Goal: Information Seeking & Learning: Learn about a topic

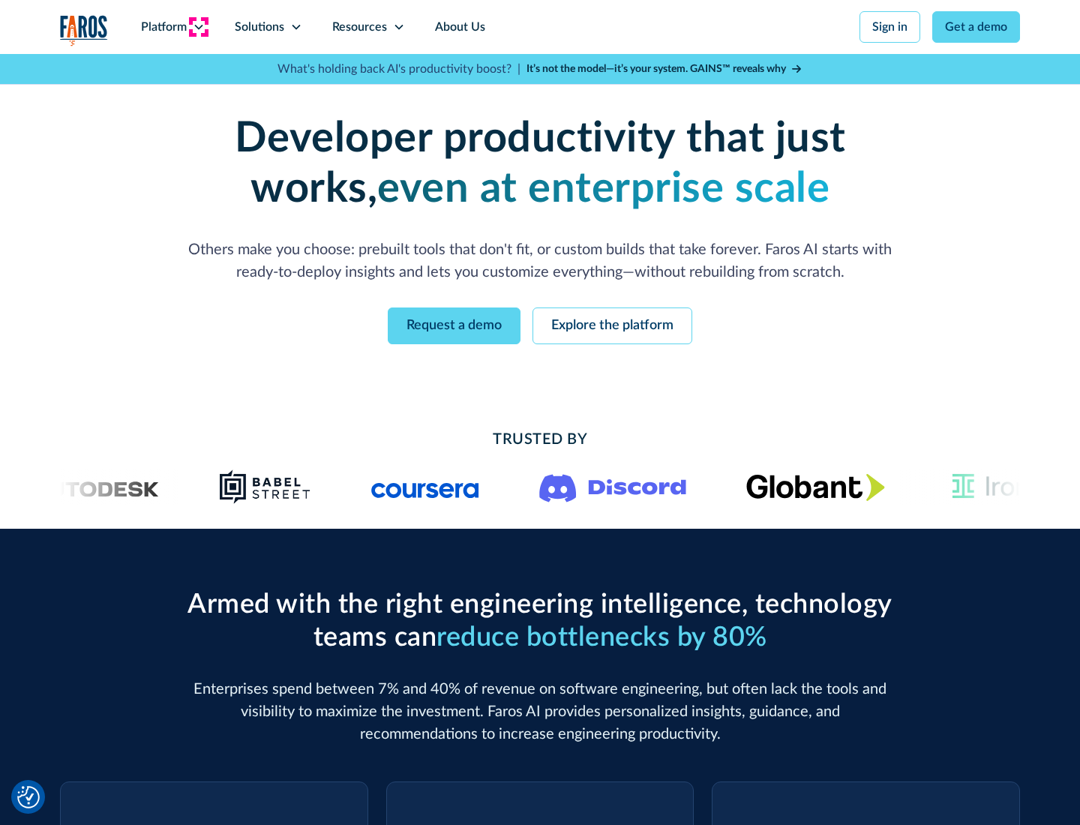
click at [198, 27] on icon at bounding box center [199, 27] width 12 height 12
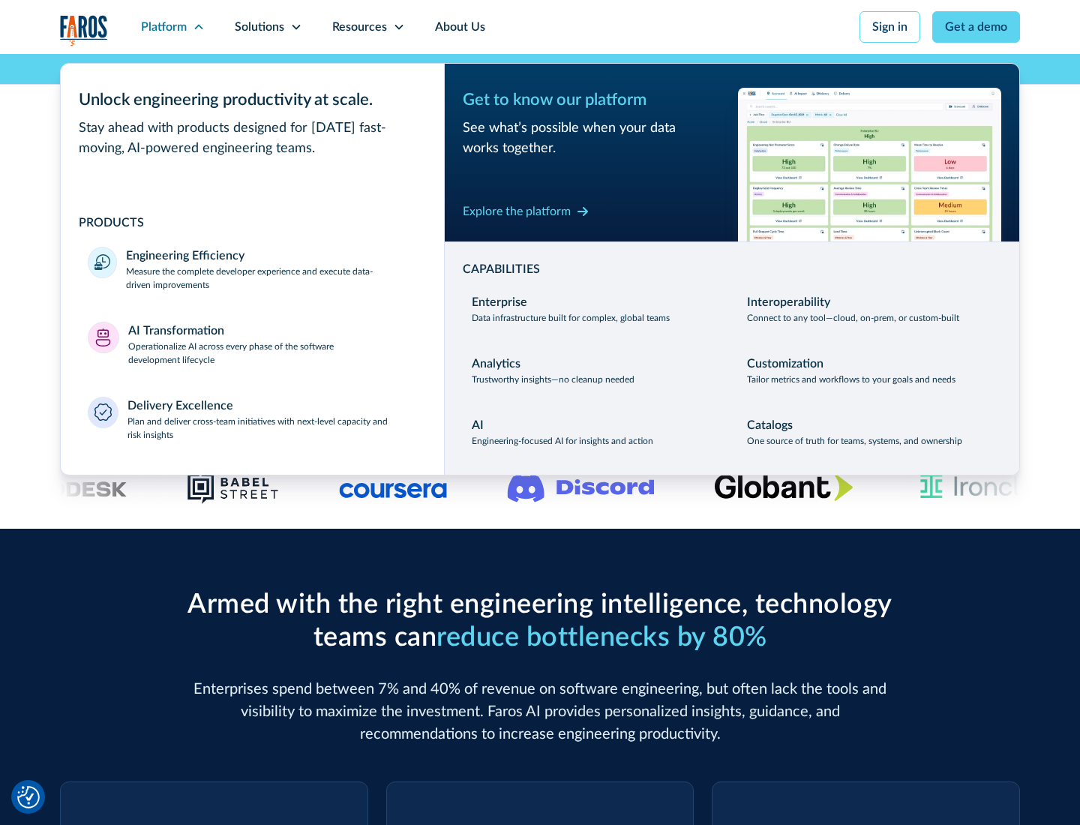
click at [272, 278] on p "Measure the complete developer experience and execute data-driven improvements" at bounding box center [271, 278] width 291 height 27
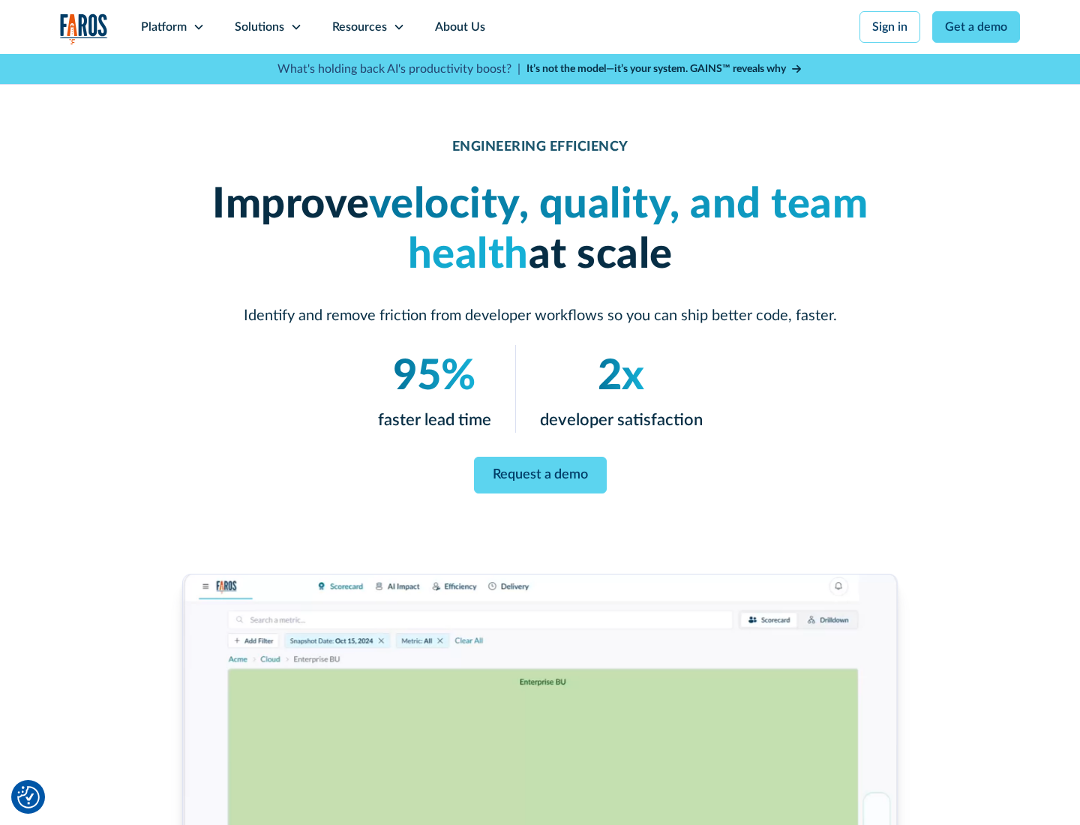
scroll to position [63, 0]
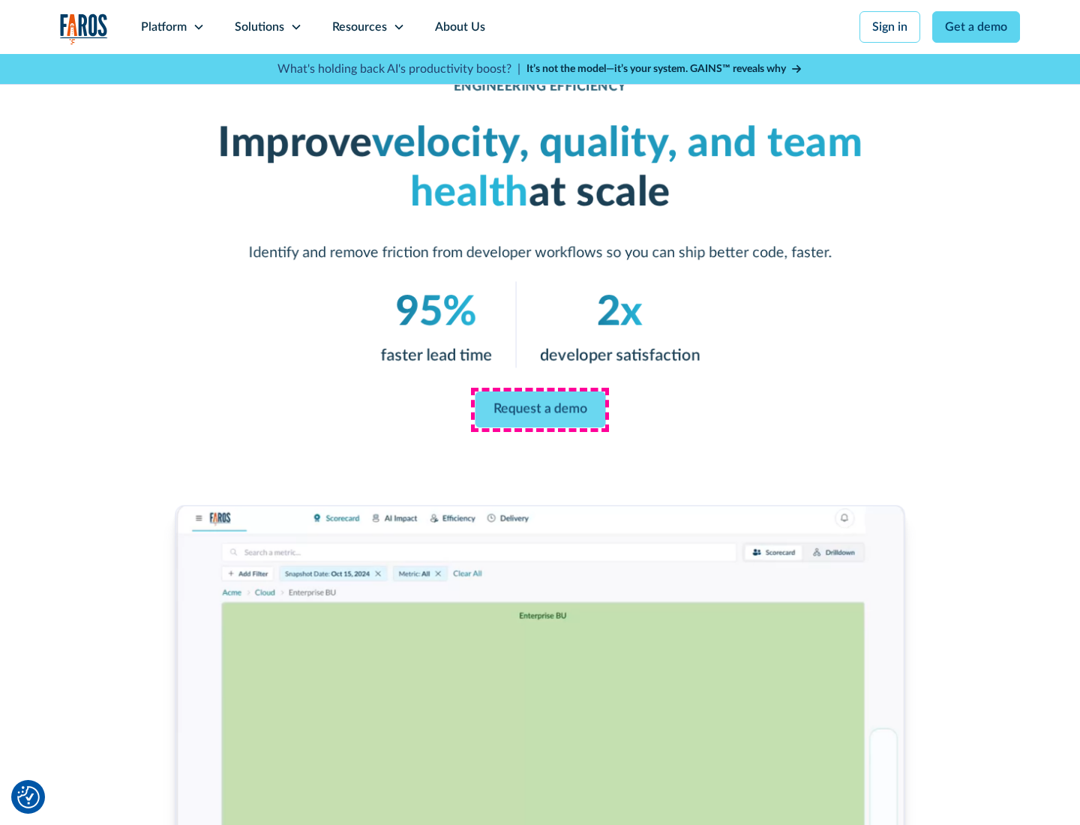
click at [540, 410] on link "Request a demo" at bounding box center [540, 410] width 131 height 36
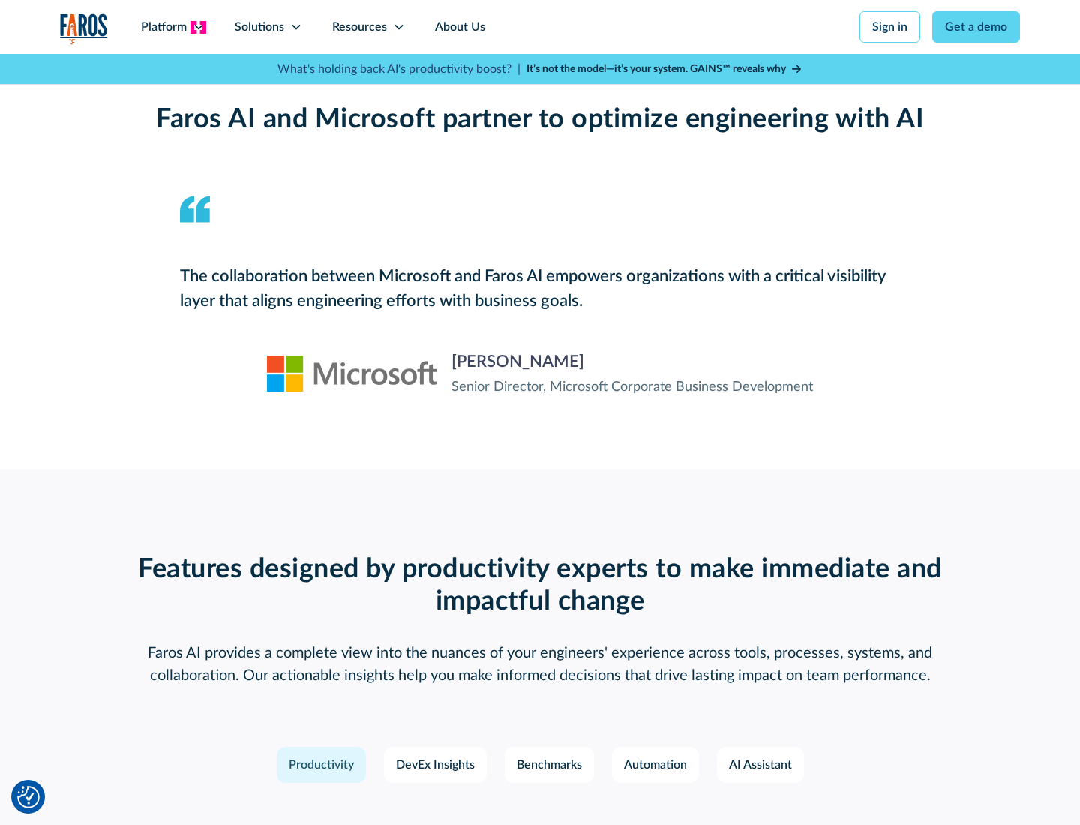
click at [198, 27] on icon at bounding box center [199, 27] width 12 height 12
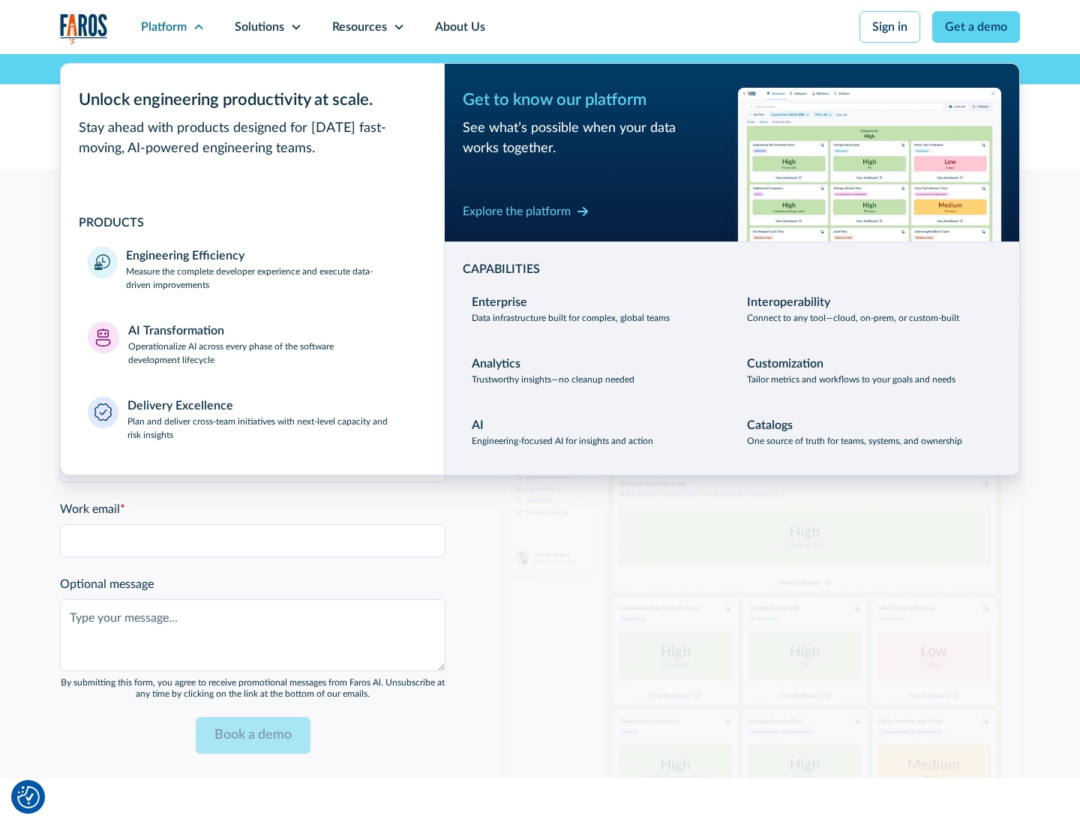
scroll to position [3291, 0]
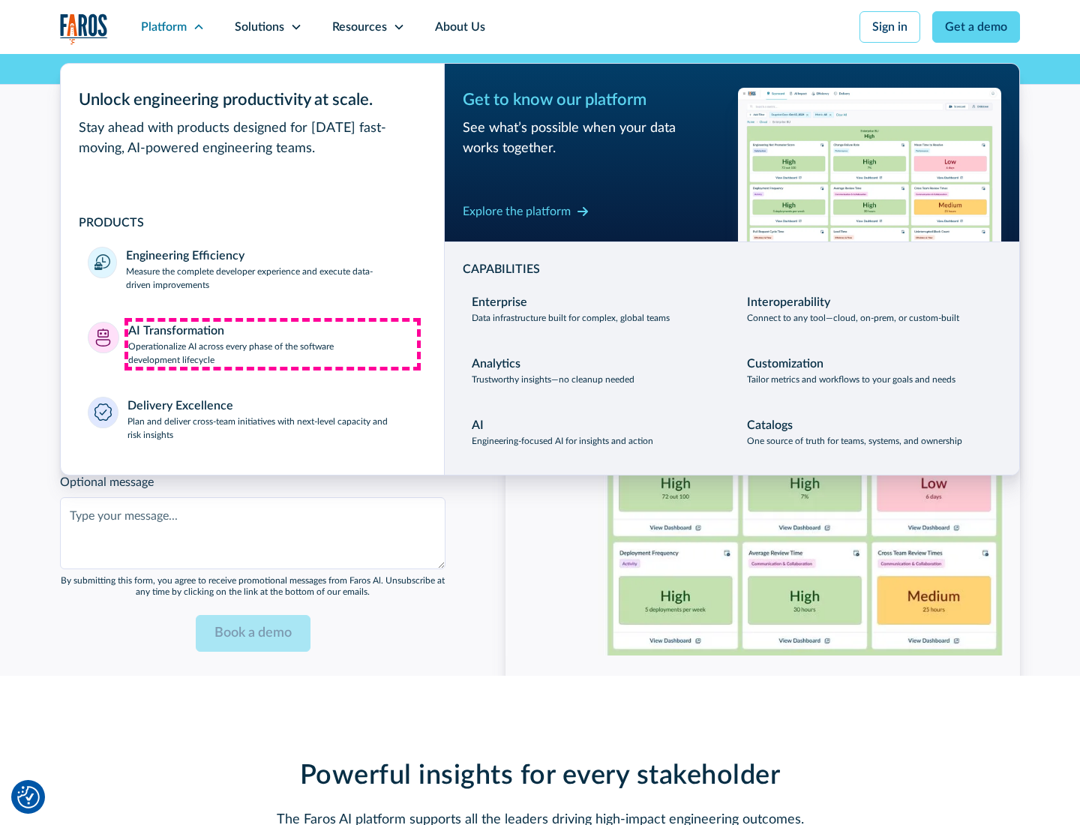
click at [272, 344] on p "Operationalize AI across every phase of the software development lifecycle" at bounding box center [273, 353] width 290 height 27
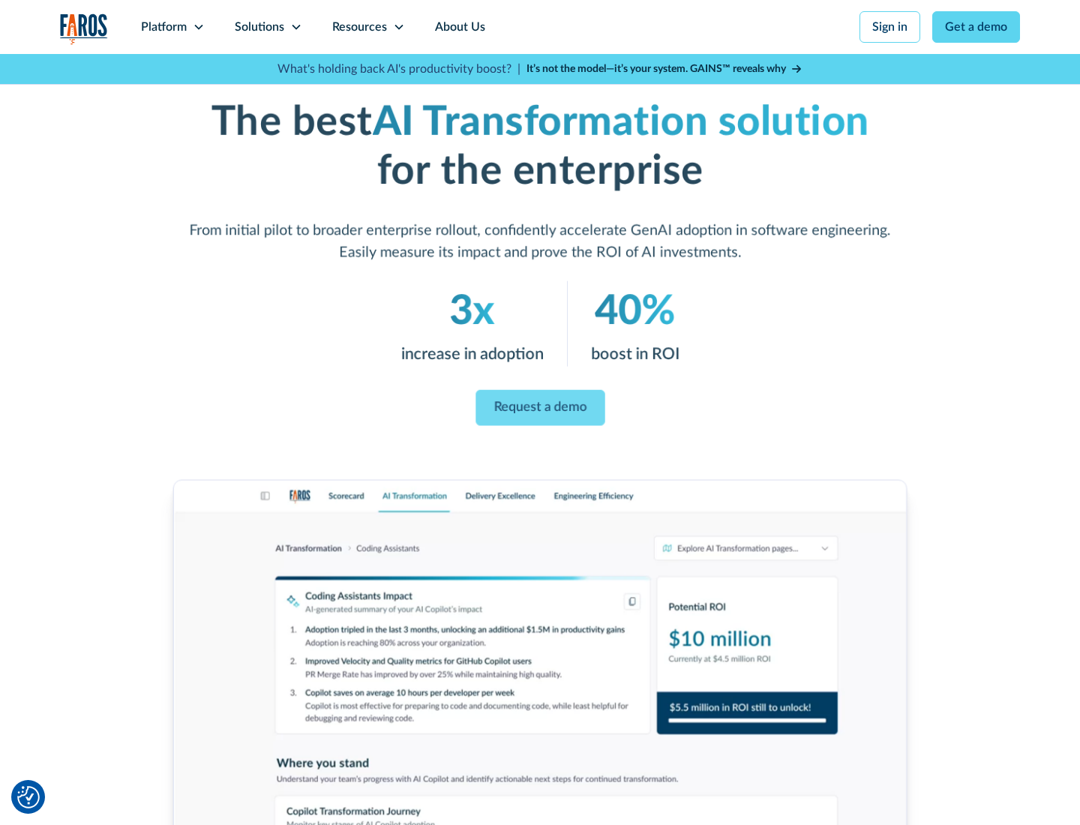
click at [540, 407] on link "Request a demo" at bounding box center [540, 408] width 129 height 36
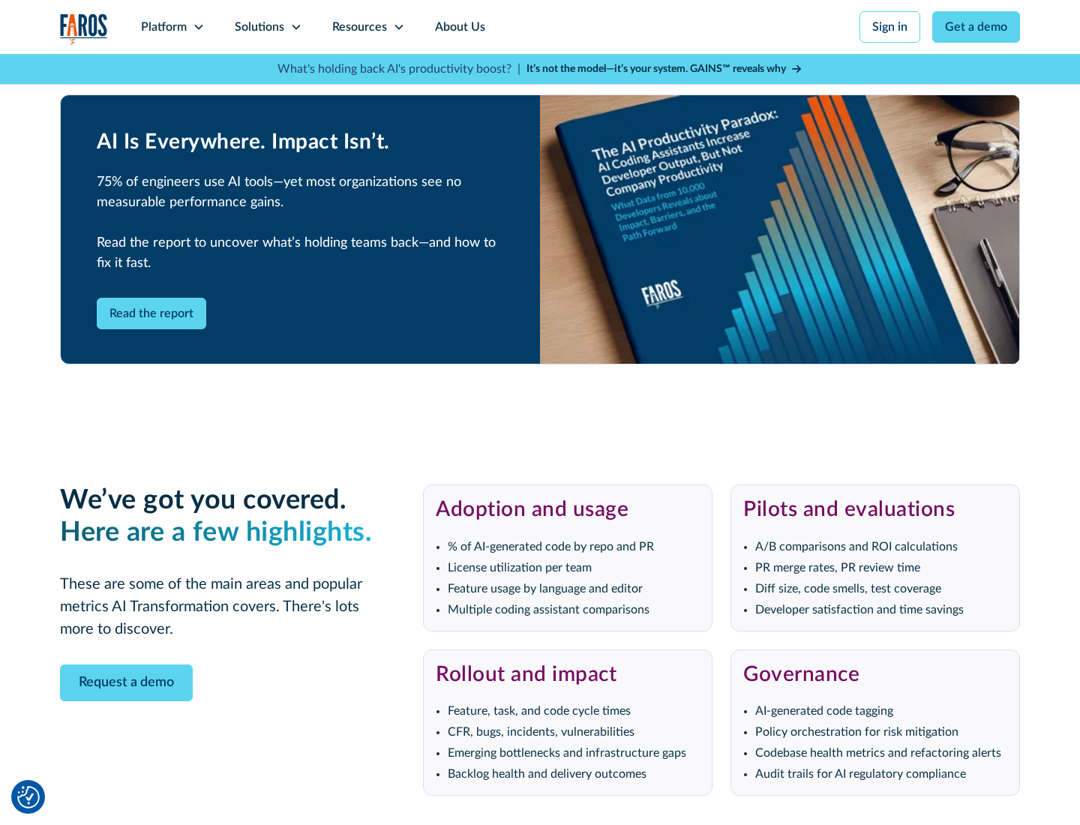
click at [173, 27] on div "Platform" at bounding box center [164, 27] width 46 height 18
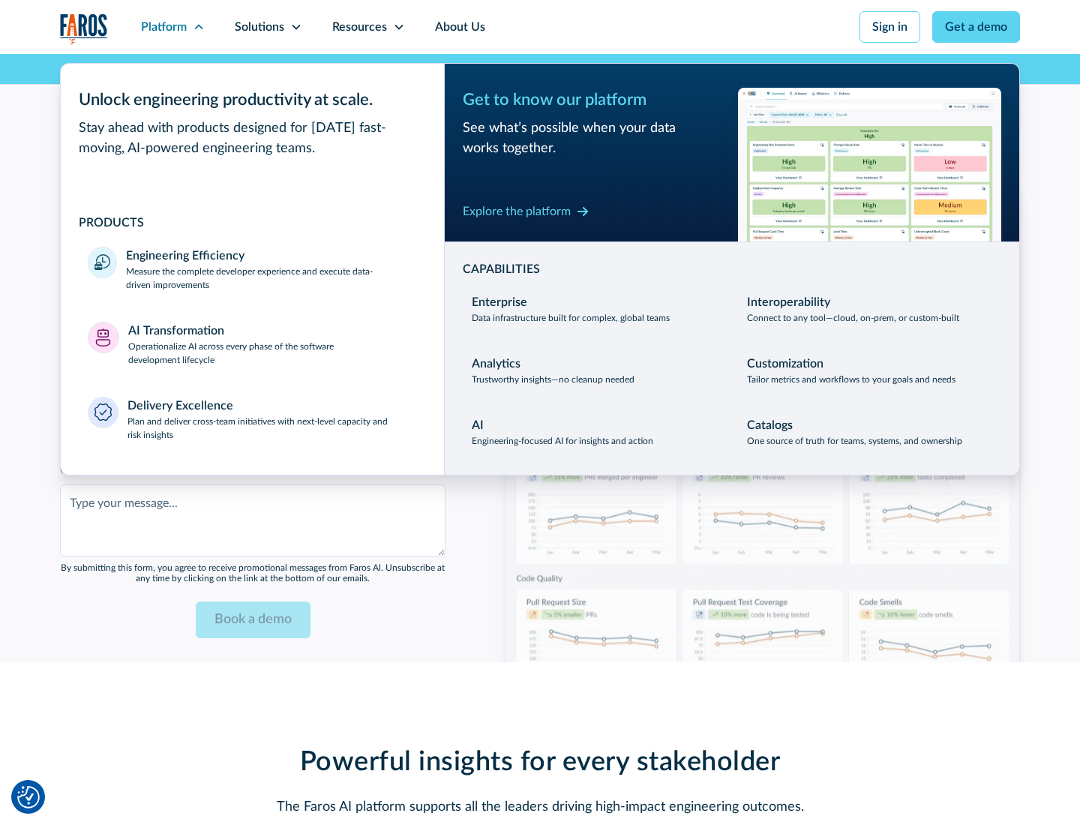
scroll to position [3652, 0]
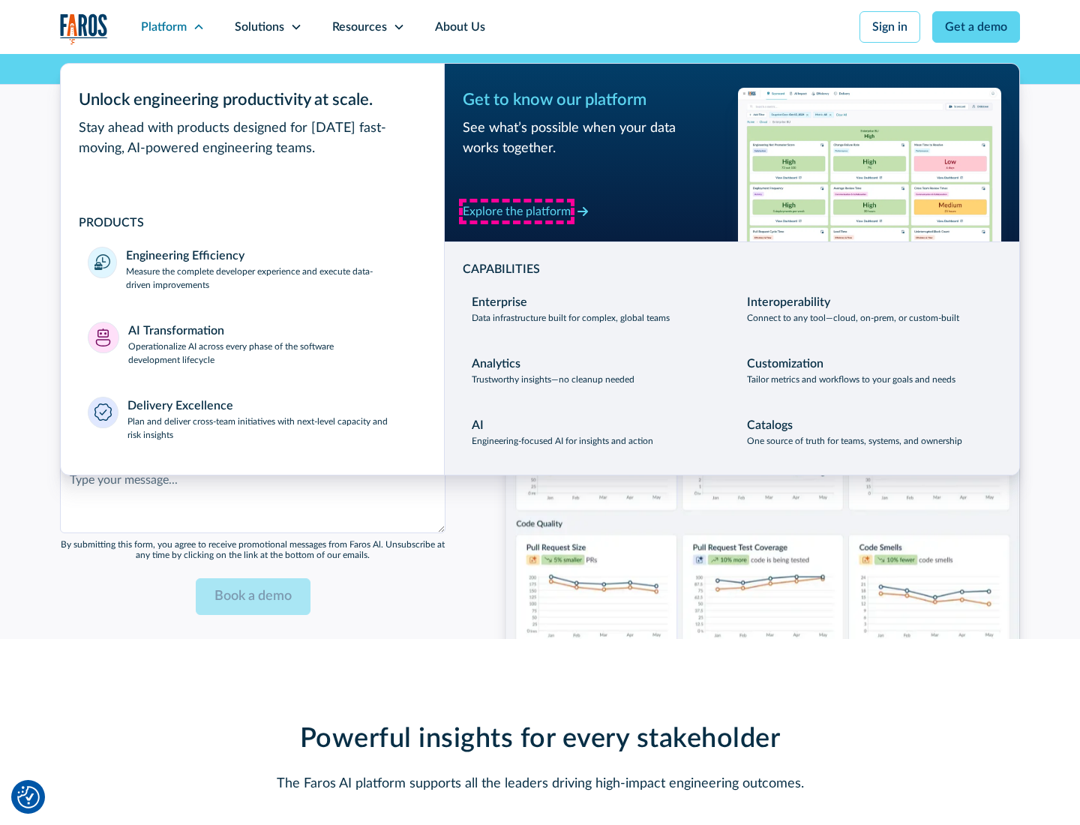
click at [517, 211] on div "Explore the platform" at bounding box center [517, 212] width 108 height 18
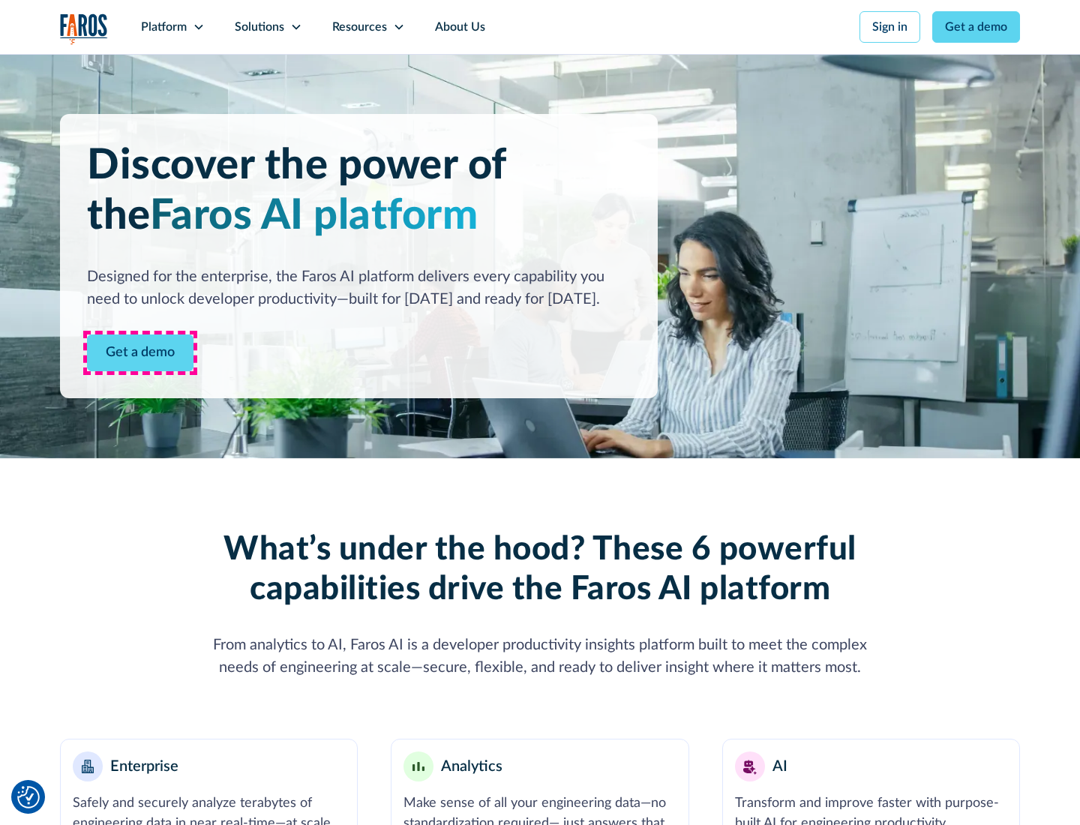
click at [140, 353] on link "Get a demo" at bounding box center [140, 353] width 107 height 37
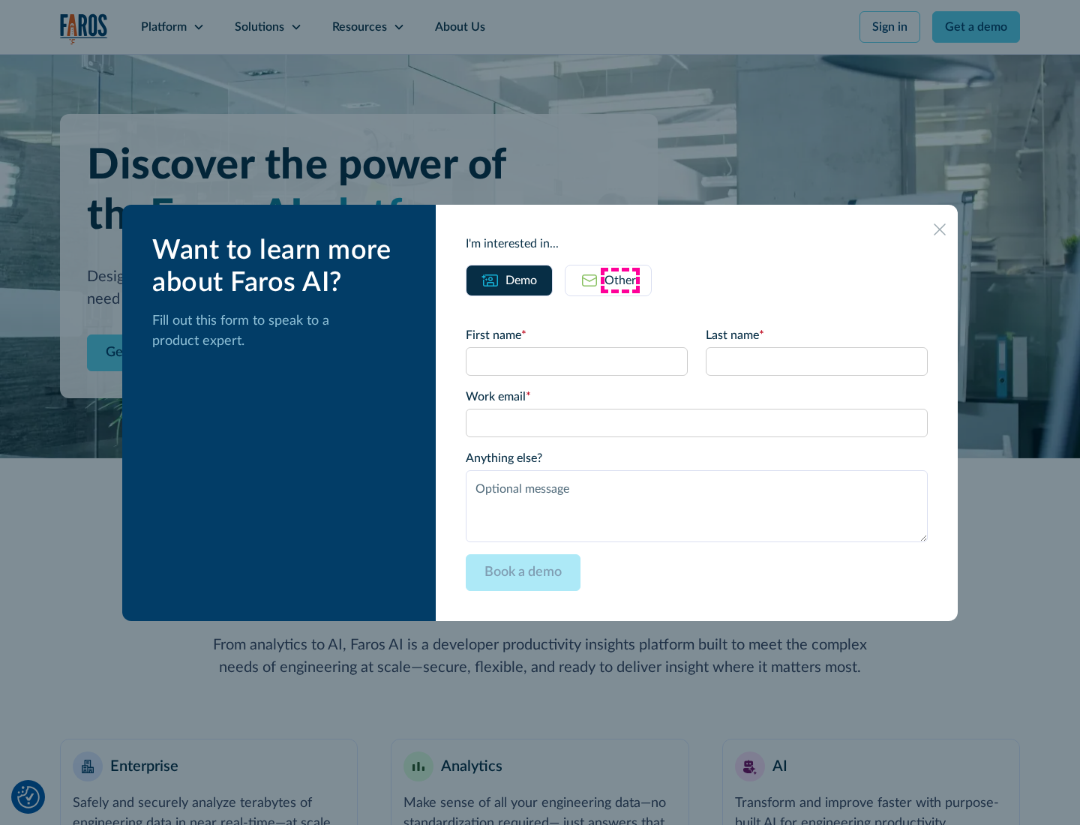
click at [620, 280] on div "Other" at bounding box center [621, 281] width 32 height 18
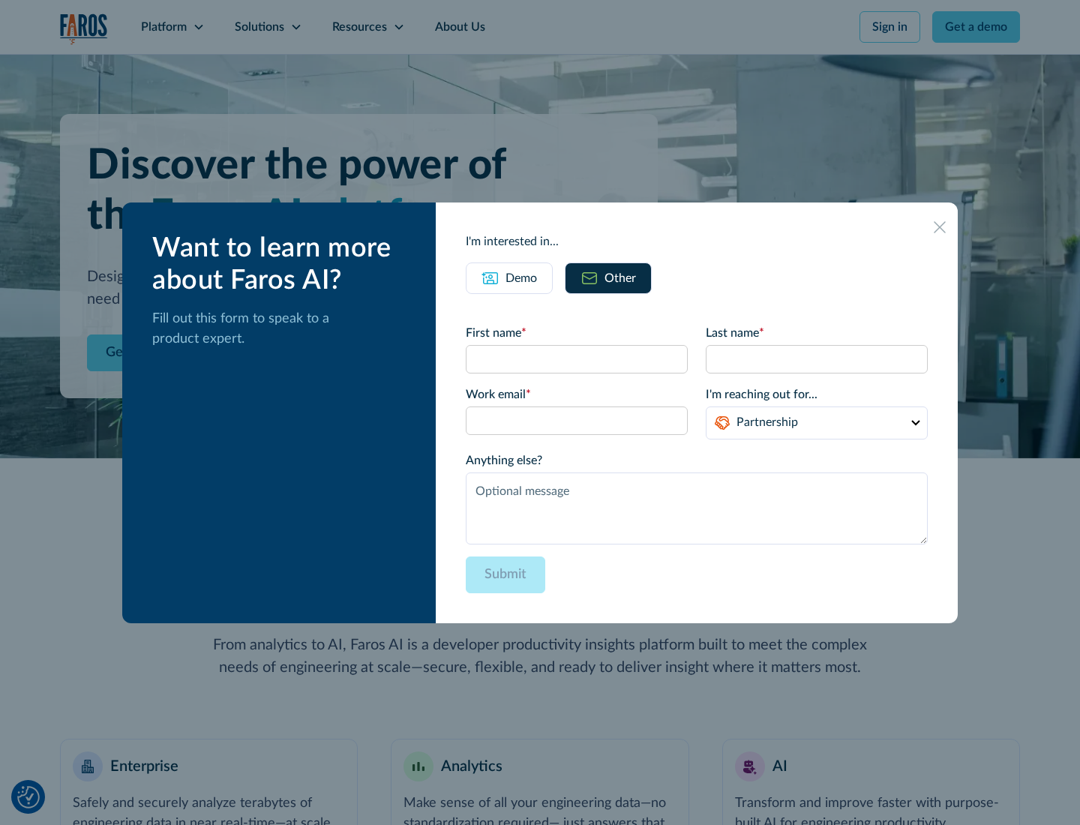
click at [521, 278] on div "Demo" at bounding box center [522, 278] width 32 height 18
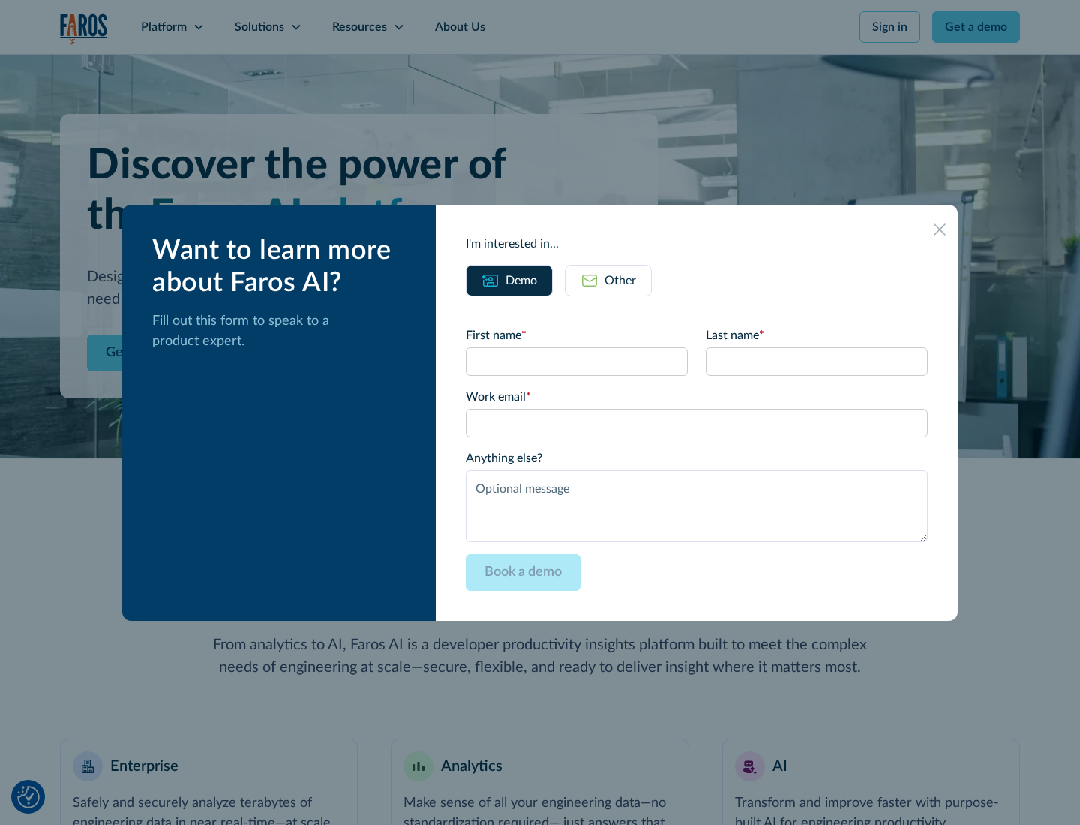
click at [940, 229] on icon at bounding box center [940, 230] width 12 height 12
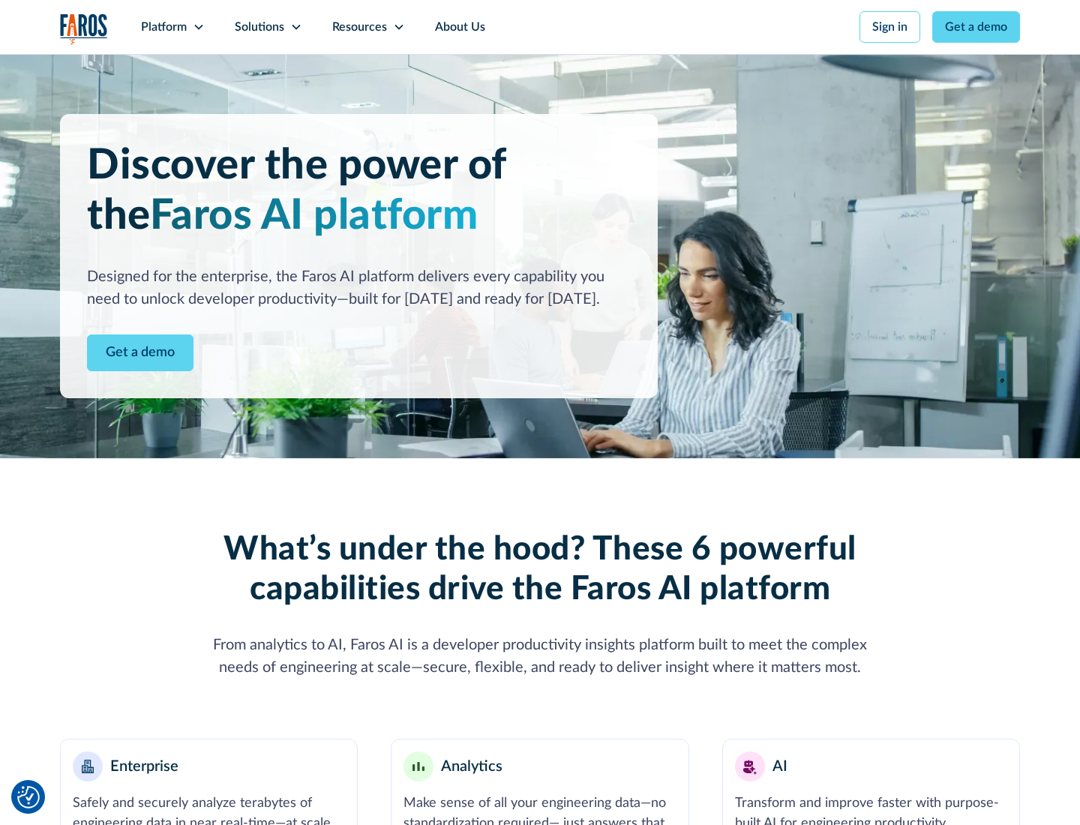
click at [198, 27] on icon at bounding box center [199, 27] width 12 height 12
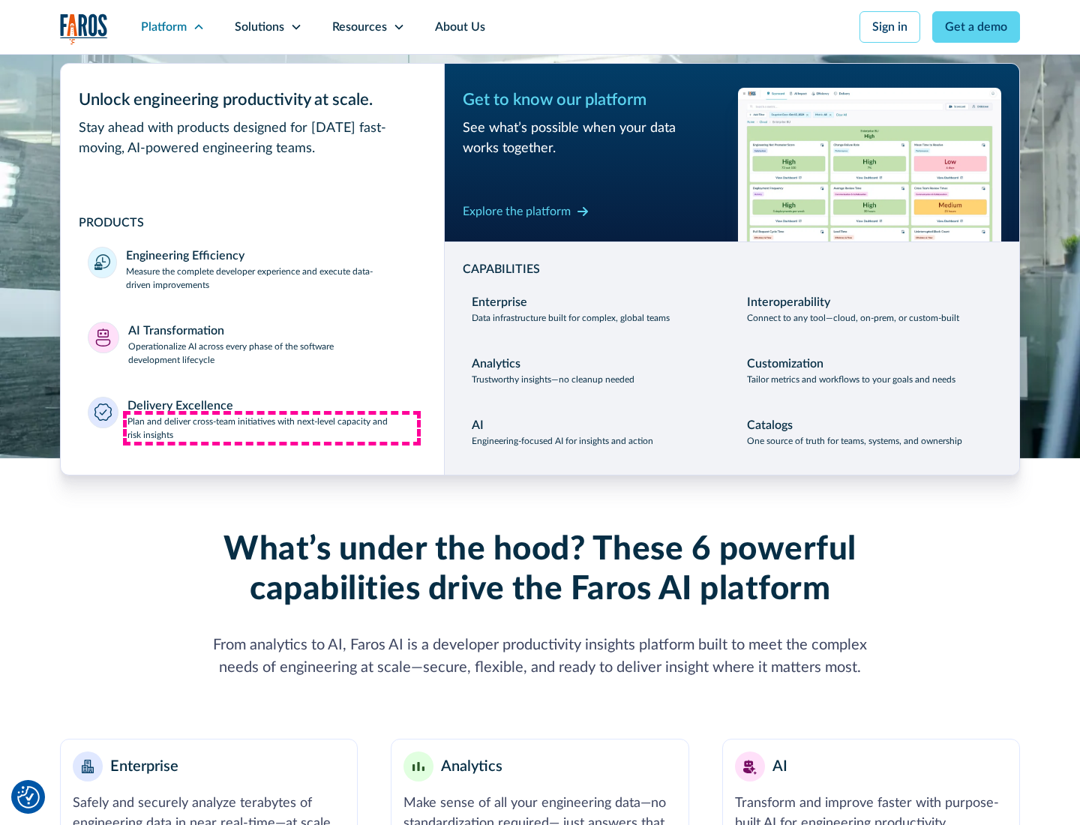
click at [272, 428] on p "Plan and deliver cross-team initiatives with next-level capacity and risk insig…" at bounding box center [273, 428] width 290 height 27
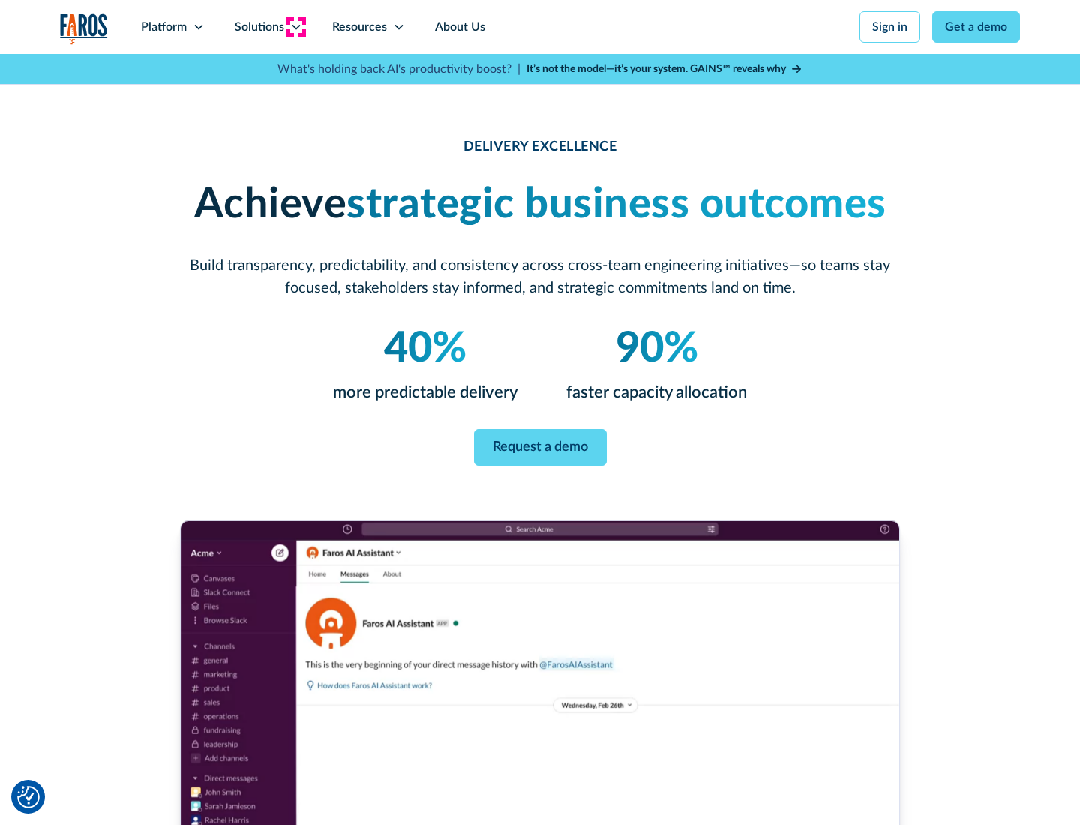
click at [296, 27] on icon at bounding box center [296, 27] width 12 height 12
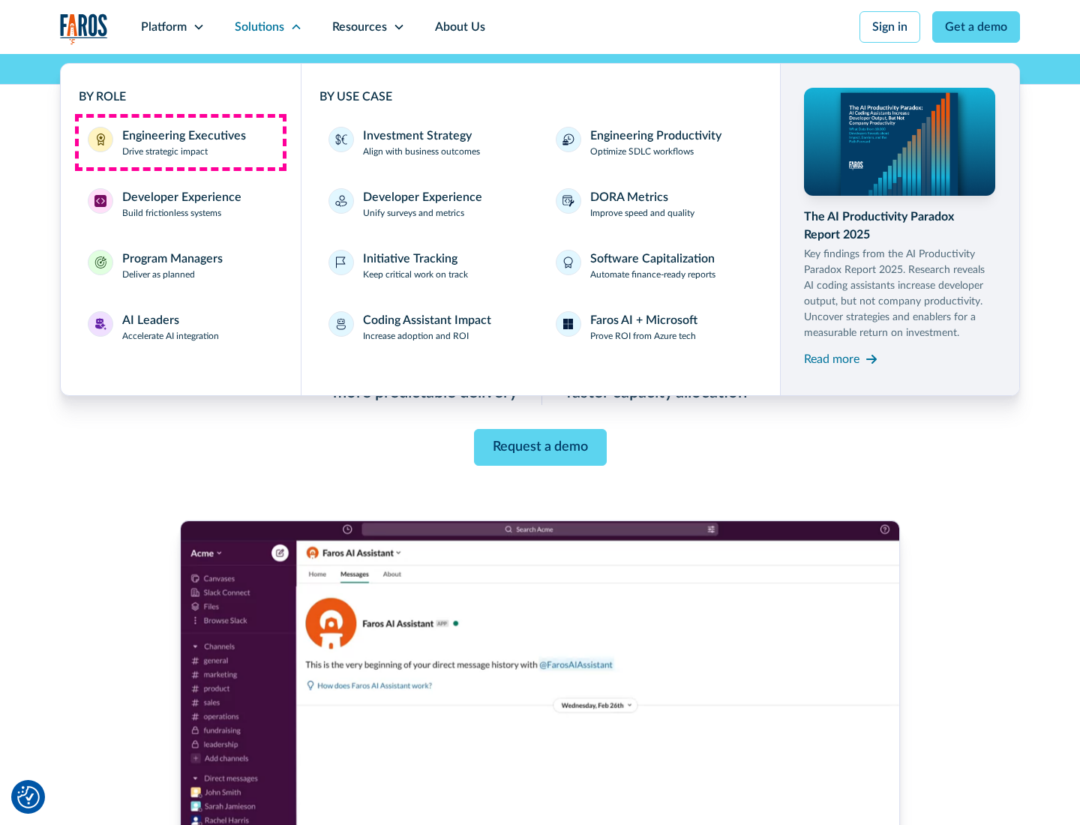
click at [180, 143] on div "Engineering Executives" at bounding box center [184, 136] width 124 height 18
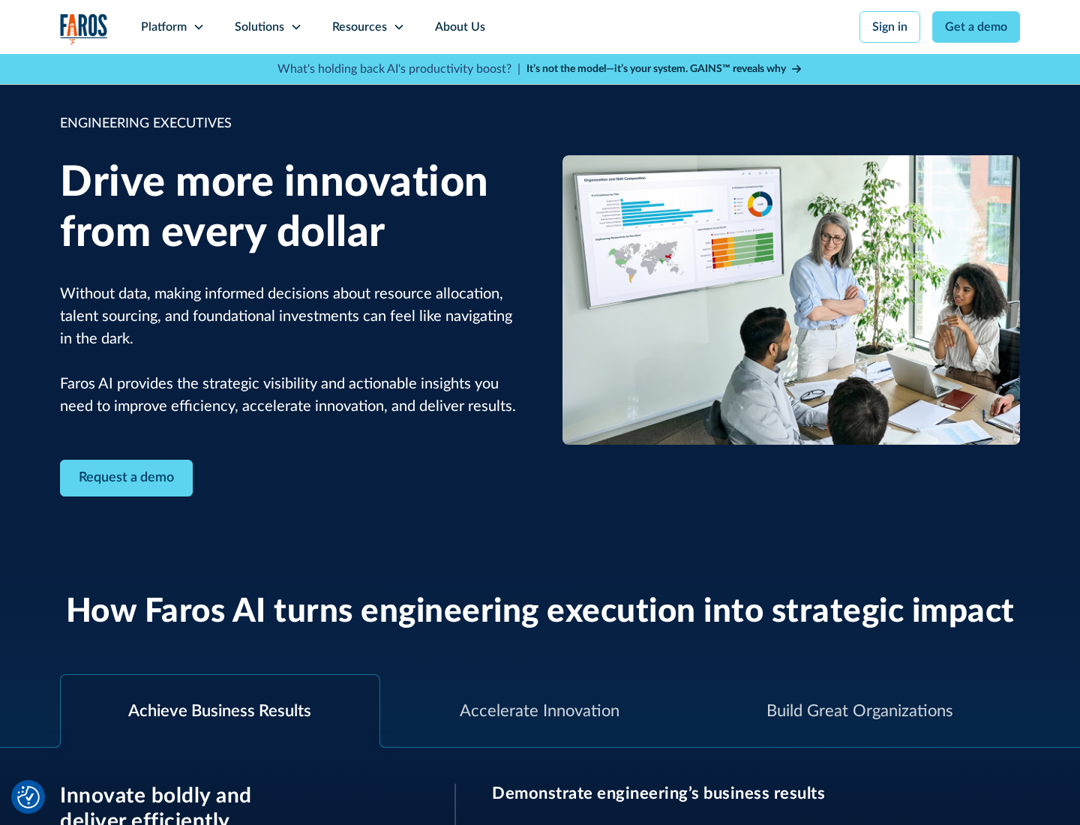
click at [296, 27] on icon at bounding box center [296, 27] width 12 height 12
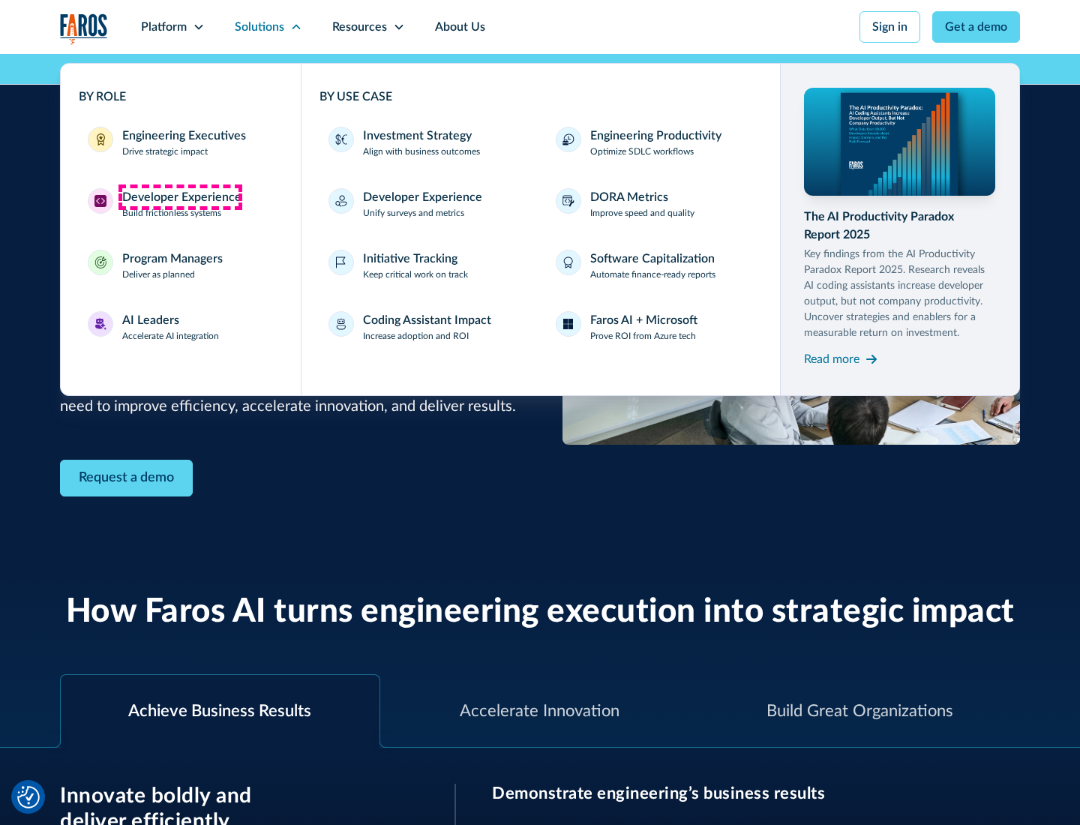
click at [180, 197] on div "Developer Experience" at bounding box center [181, 197] width 119 height 18
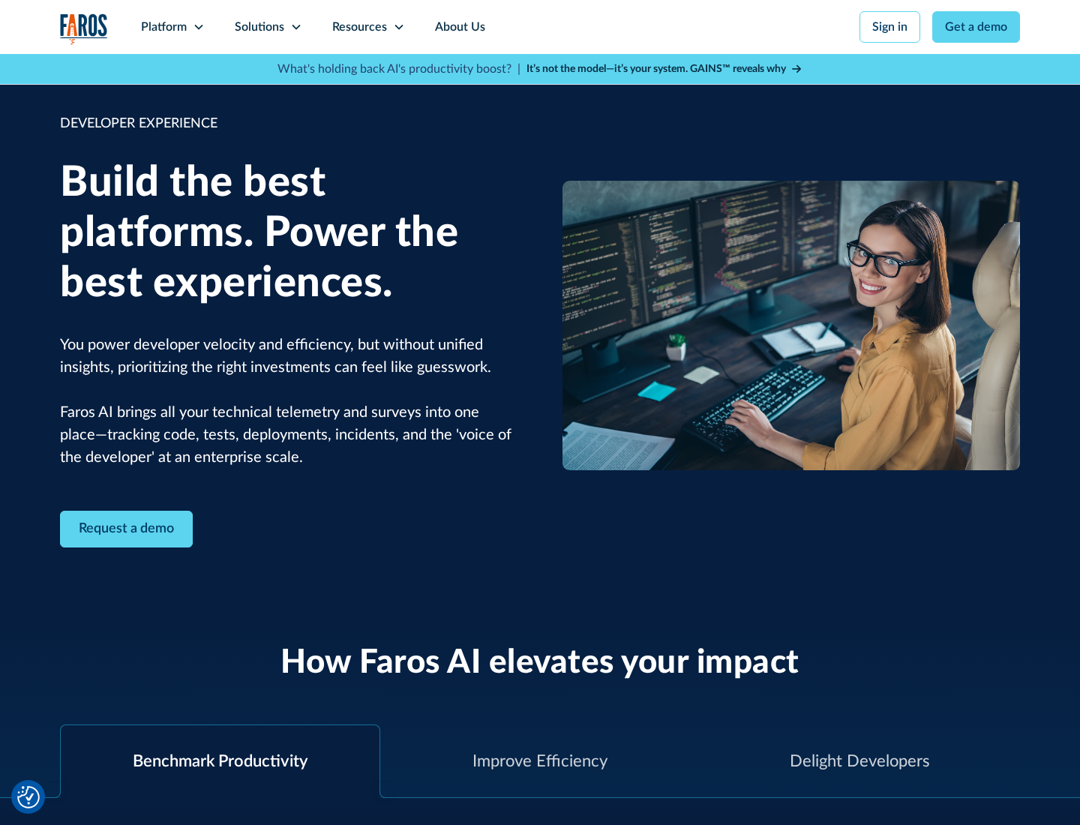
click at [268, 27] on div "Solutions" at bounding box center [260, 27] width 50 height 18
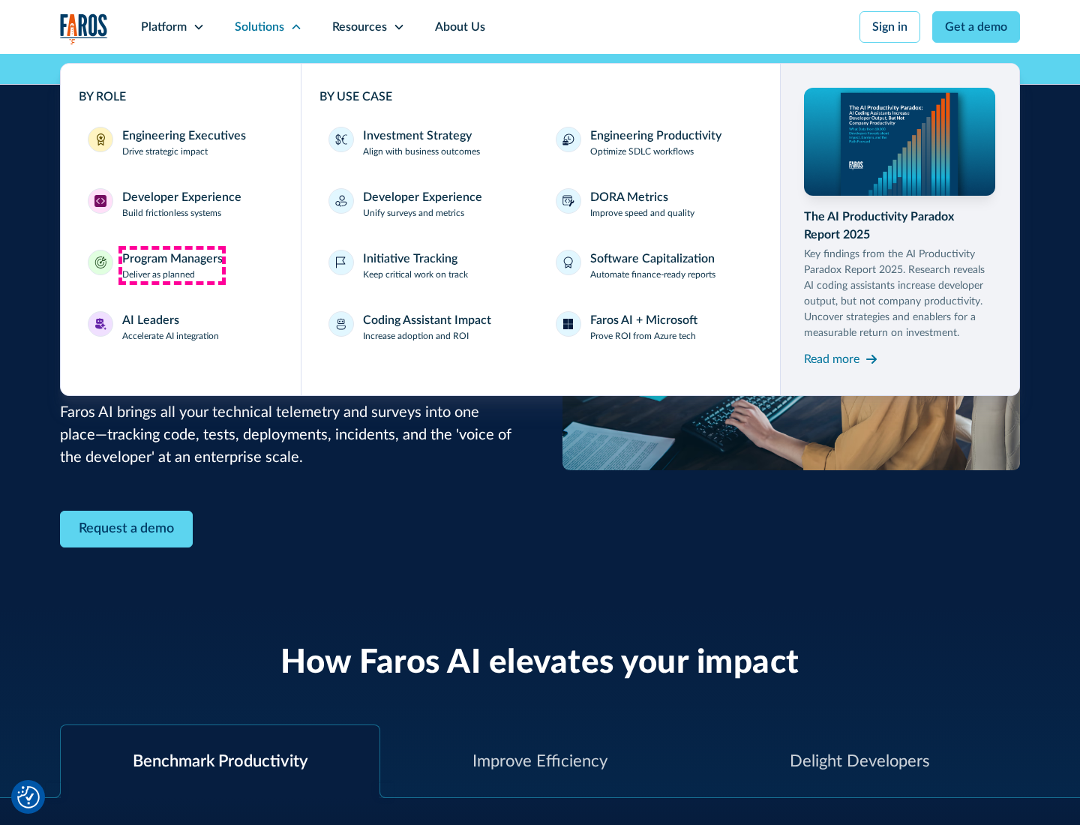
click at [172, 266] on div "Program Managers" at bounding box center [172, 259] width 101 height 18
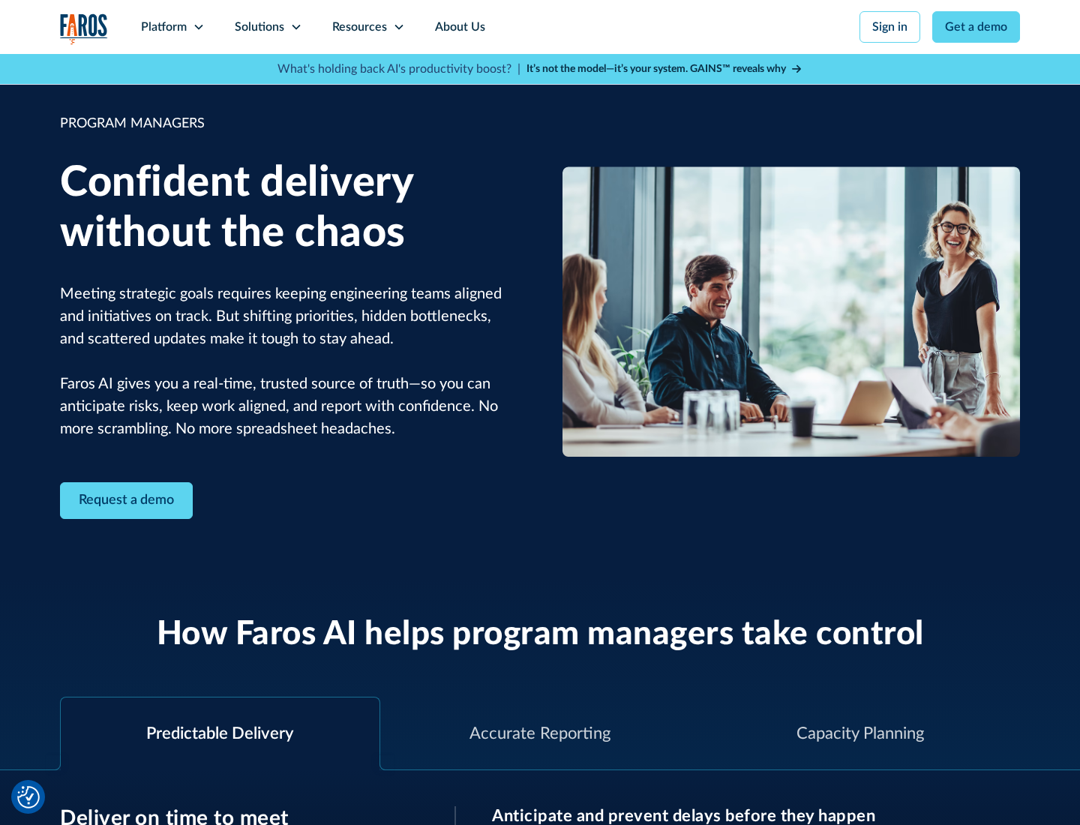
click at [296, 27] on icon at bounding box center [296, 27] width 12 height 12
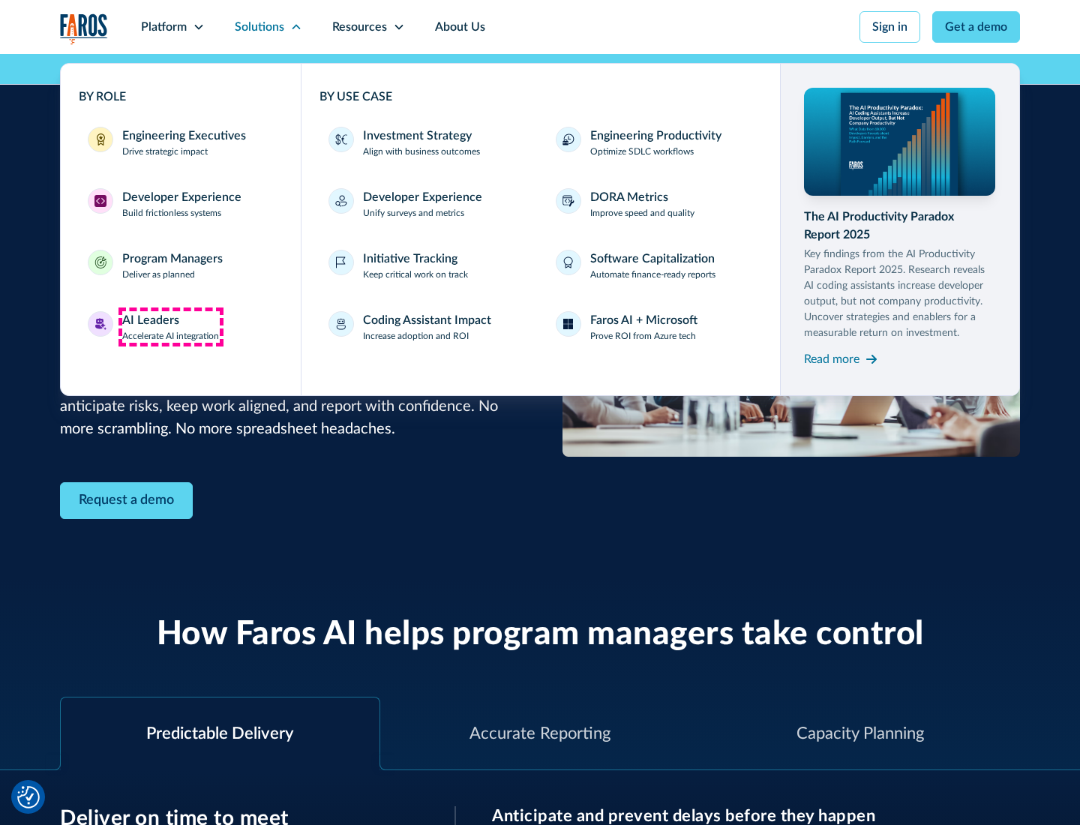
click at [171, 327] on div "AI Leaders" at bounding box center [150, 320] width 57 height 18
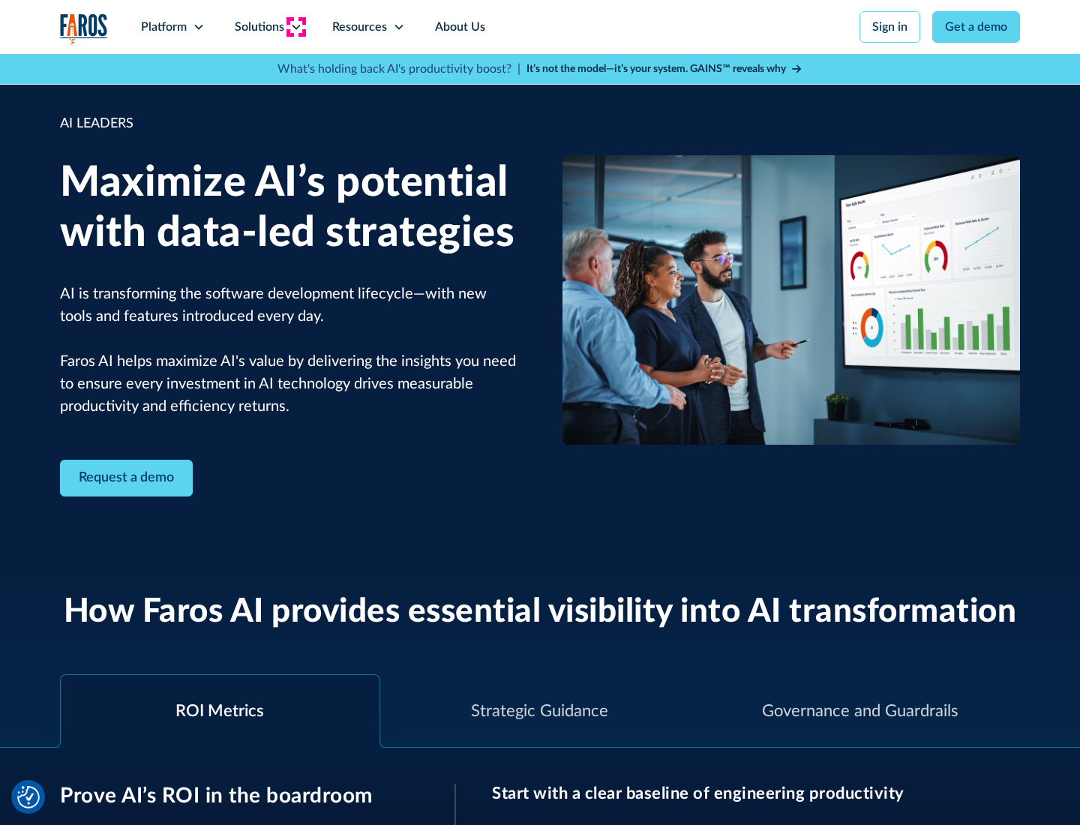
click at [296, 27] on icon at bounding box center [296, 27] width 12 height 12
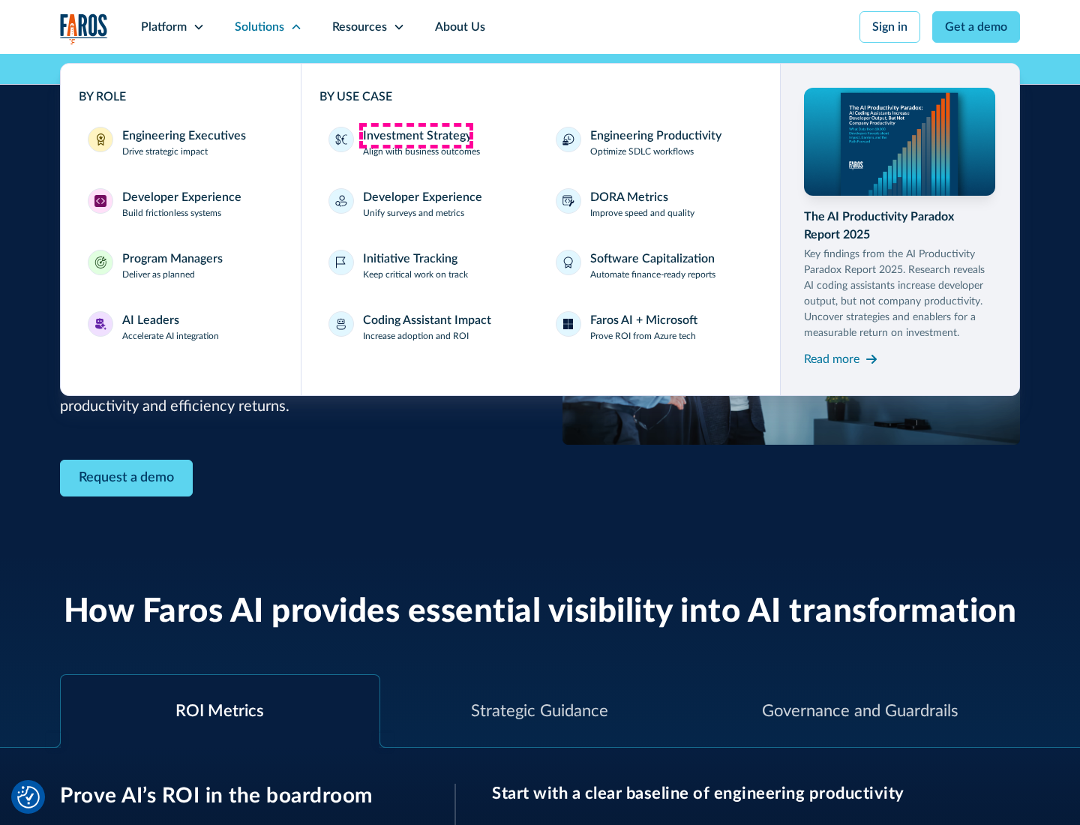
click at [416, 136] on div "Investment Strategy" at bounding box center [417, 136] width 109 height 18
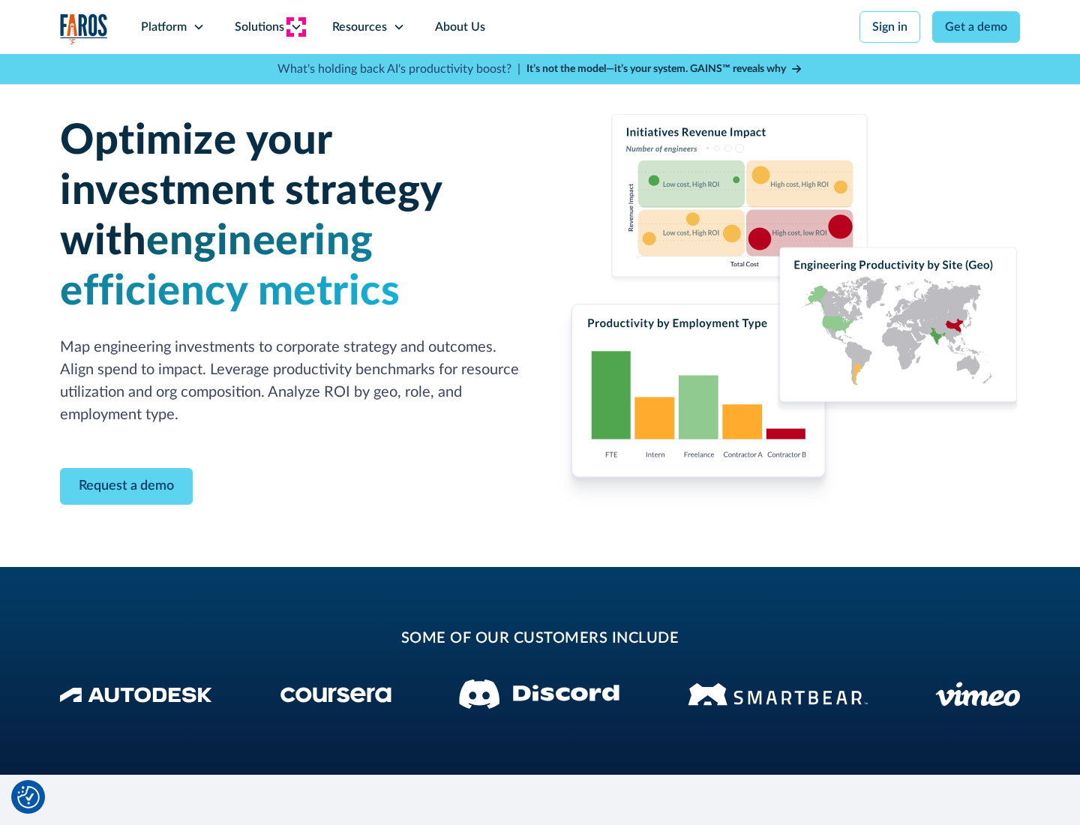
click at [296, 27] on icon at bounding box center [296, 27] width 12 height 12
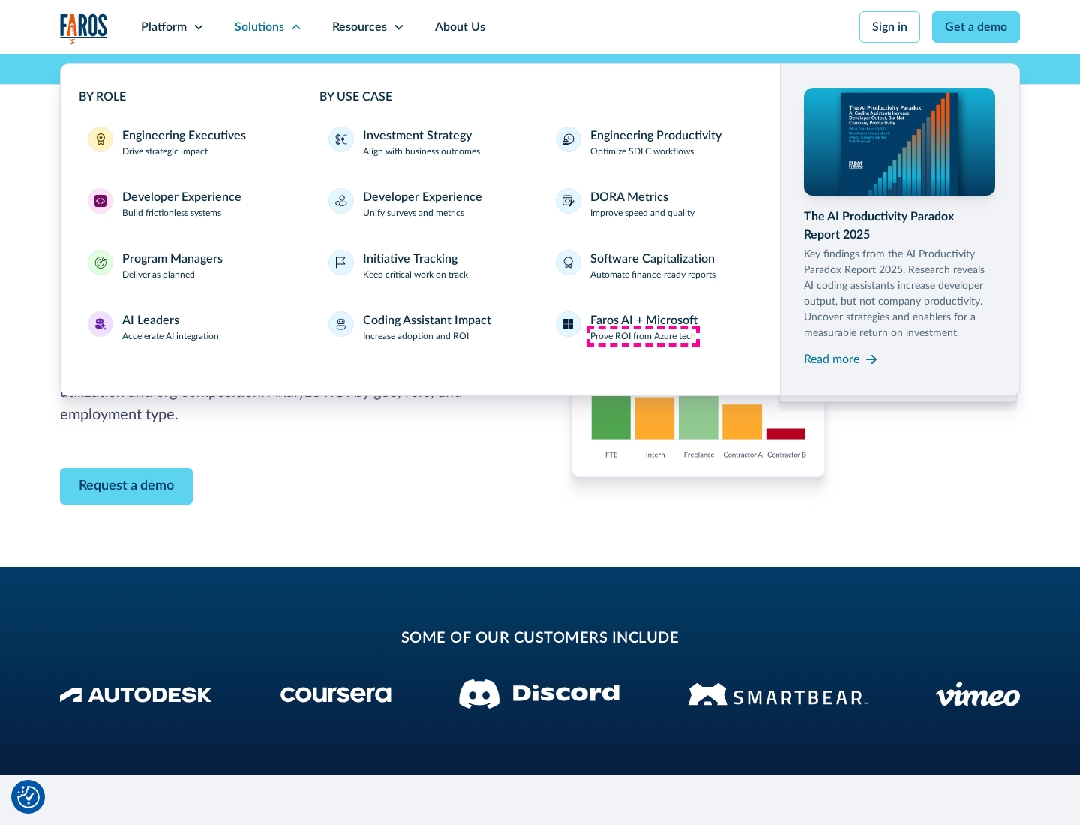
click at [643, 336] on p "Prove ROI from Azure tech" at bounding box center [643, 336] width 106 height 14
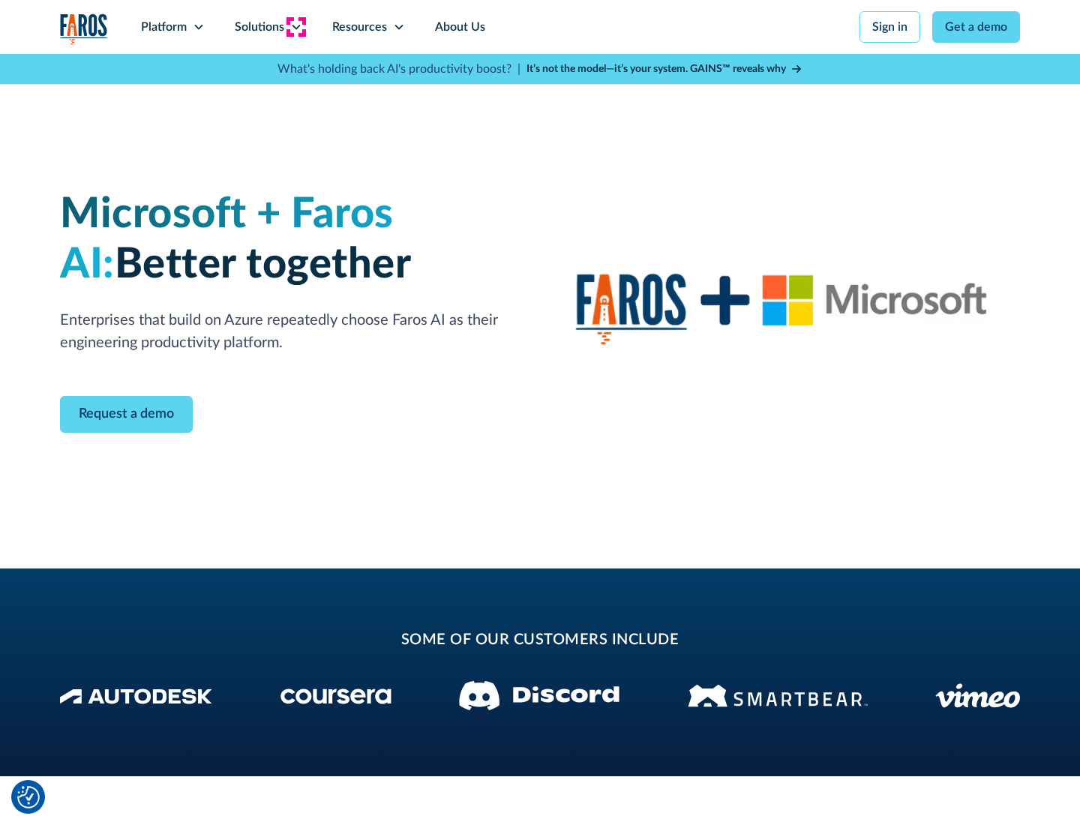
click at [296, 27] on icon at bounding box center [296, 27] width 12 height 12
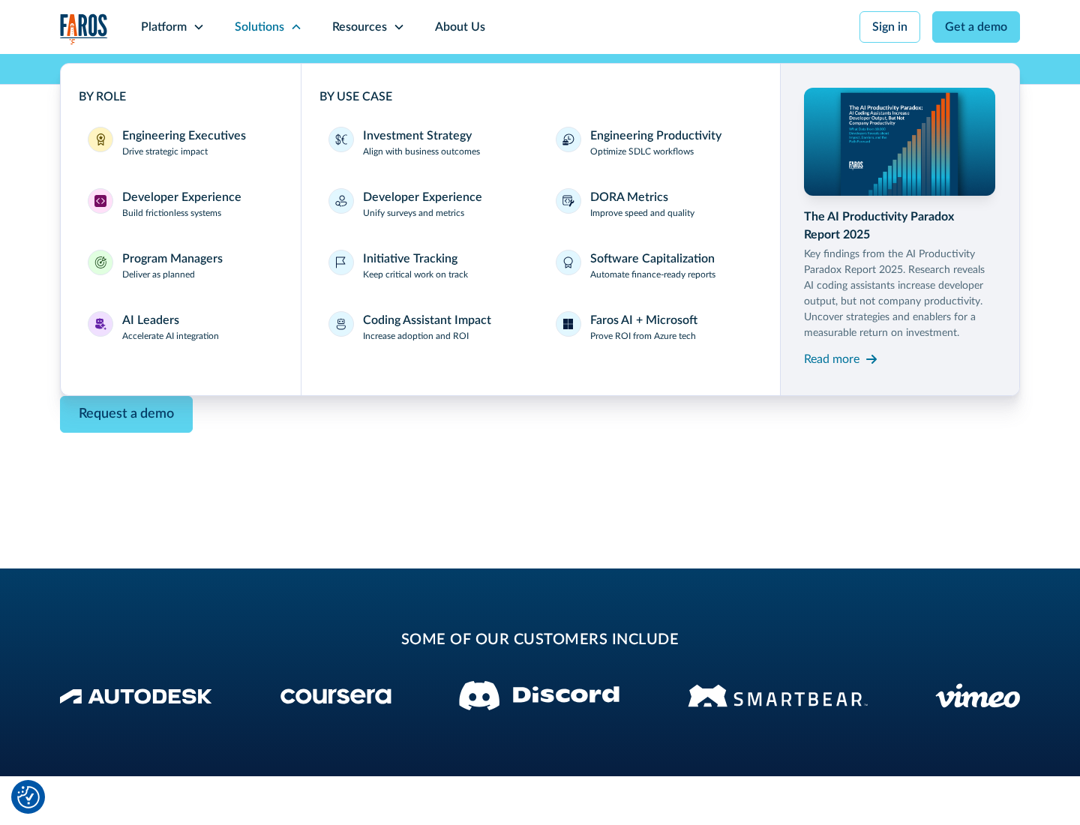
click at [832, 359] on div "Read more" at bounding box center [832, 359] width 56 height 18
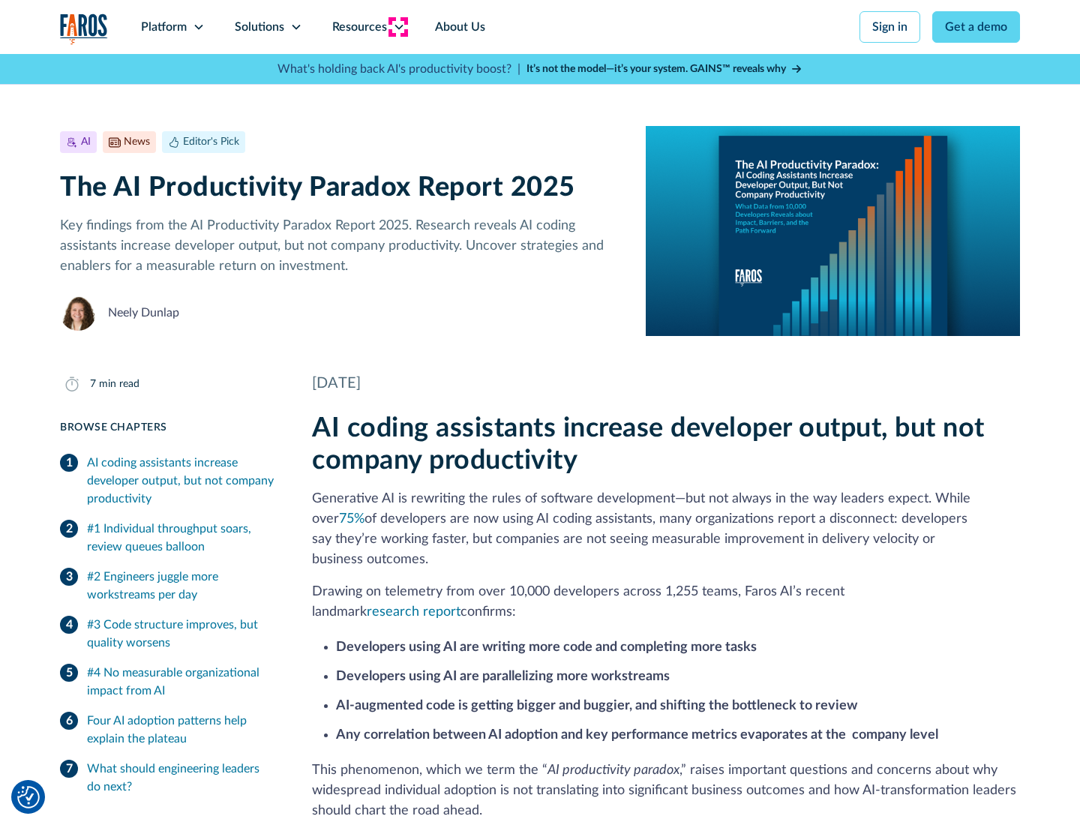
click at [398, 27] on icon at bounding box center [399, 27] width 12 height 12
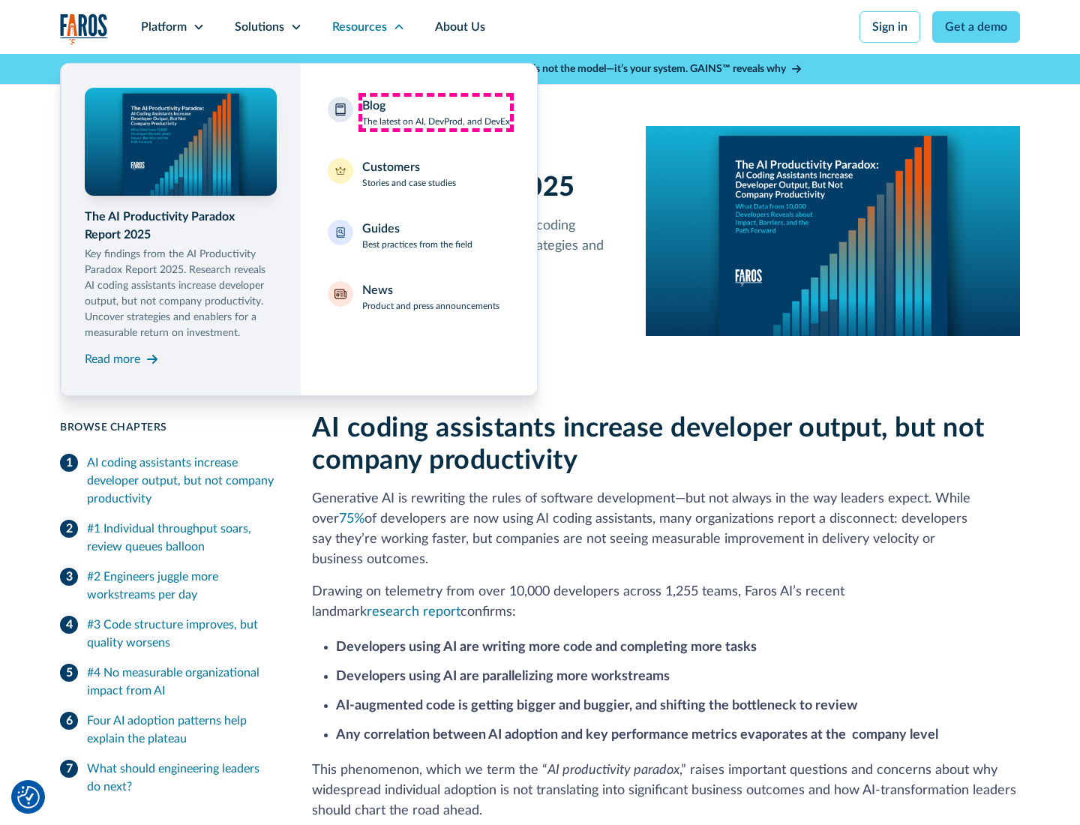
click at [436, 113] on div "Blog The latest on AI, DevProd, and DevEx" at bounding box center [436, 113] width 148 height 32
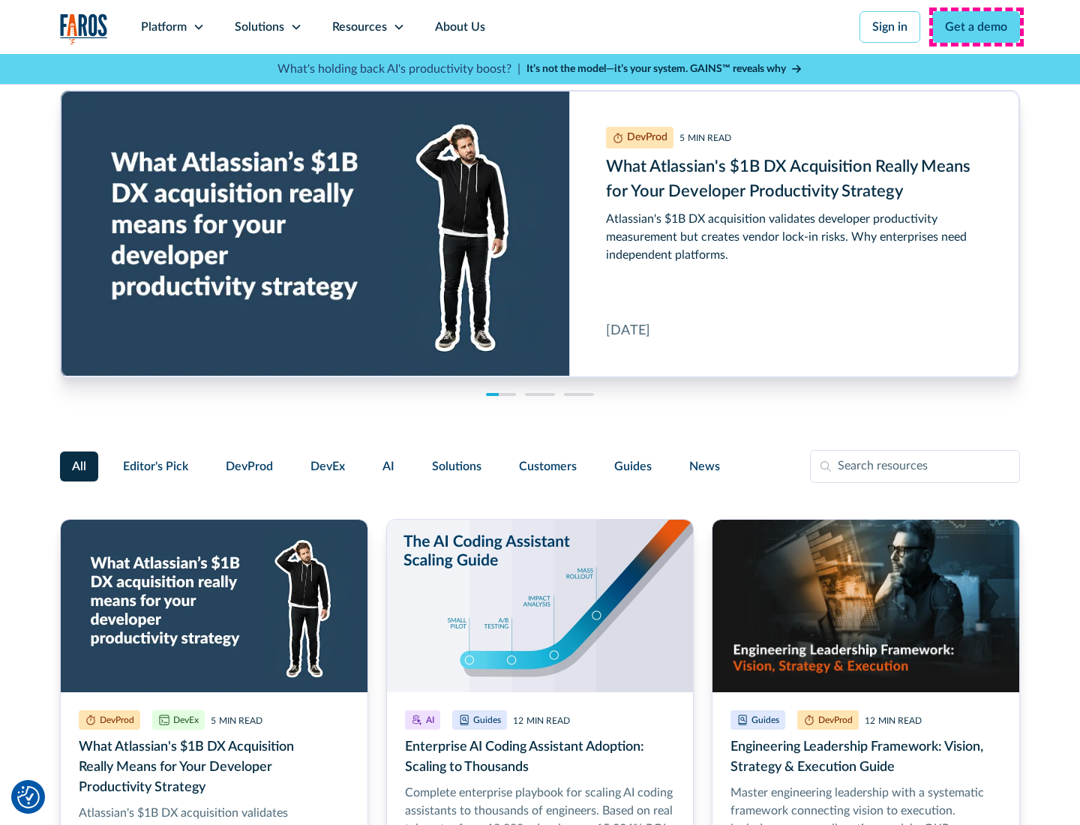
click at [977, 27] on link "Get a demo" at bounding box center [976, 27] width 88 height 32
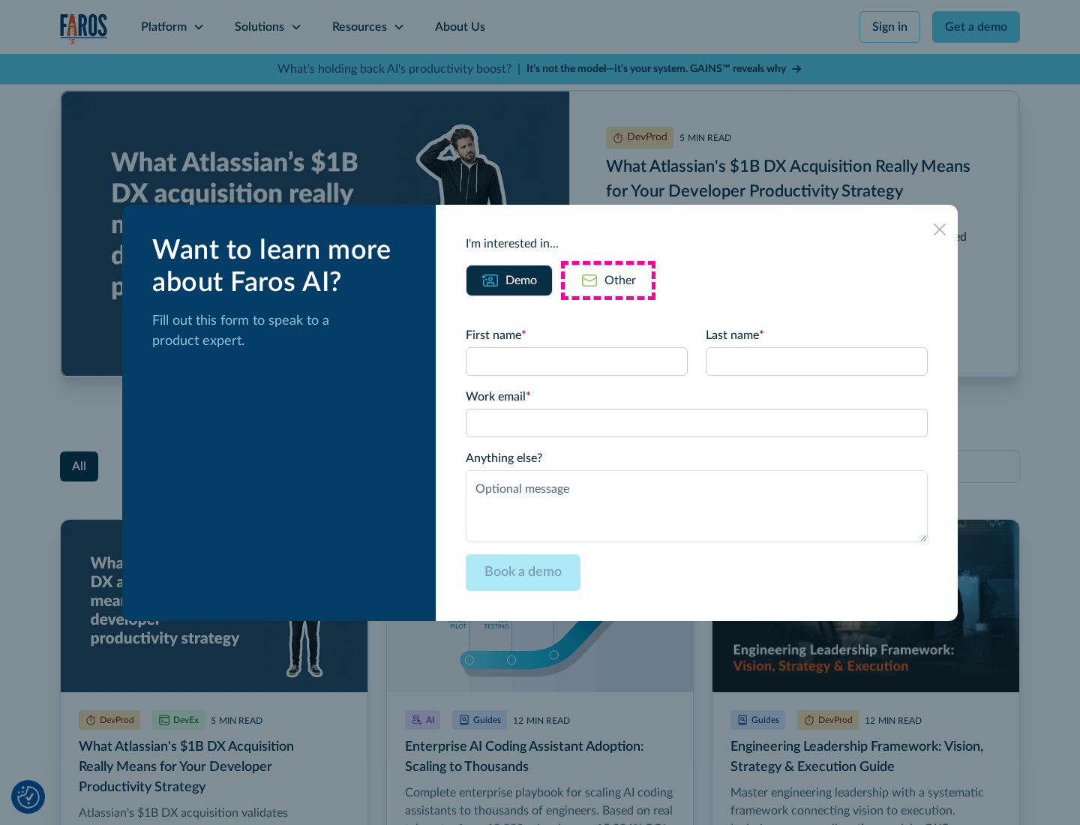
click at [608, 280] on div "Other" at bounding box center [621, 281] width 32 height 18
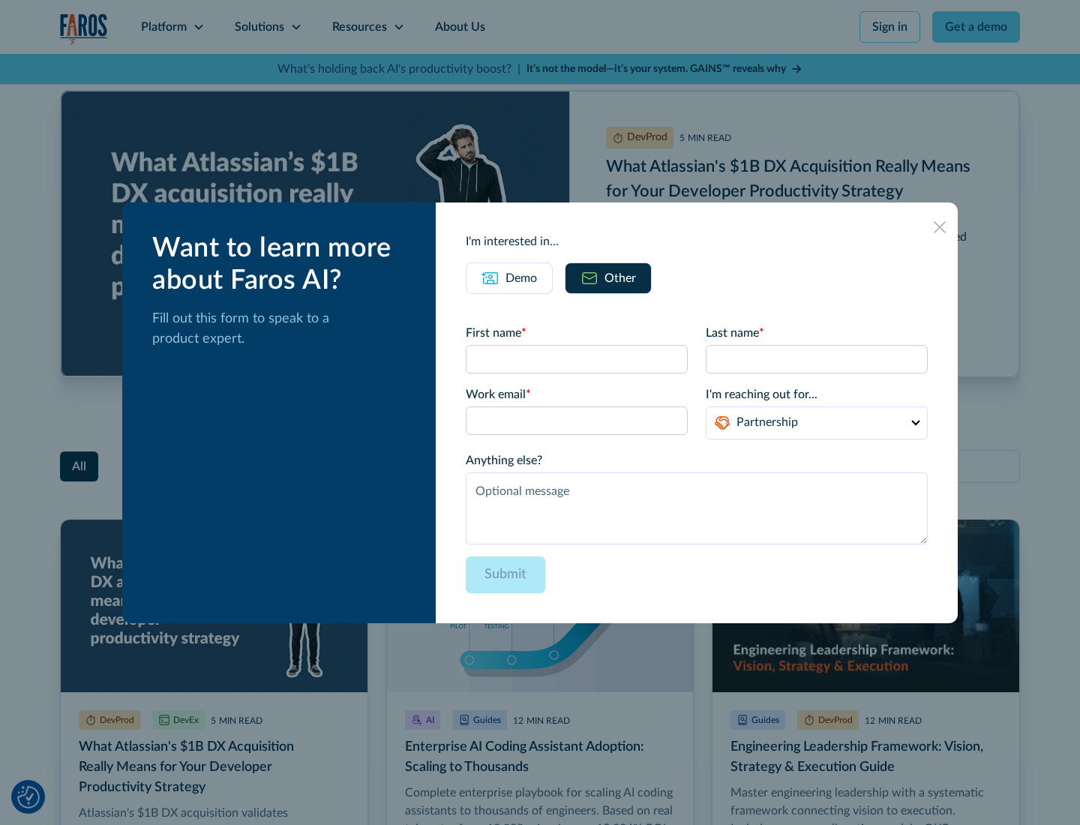
click at [940, 227] on icon at bounding box center [940, 227] width 12 height 12
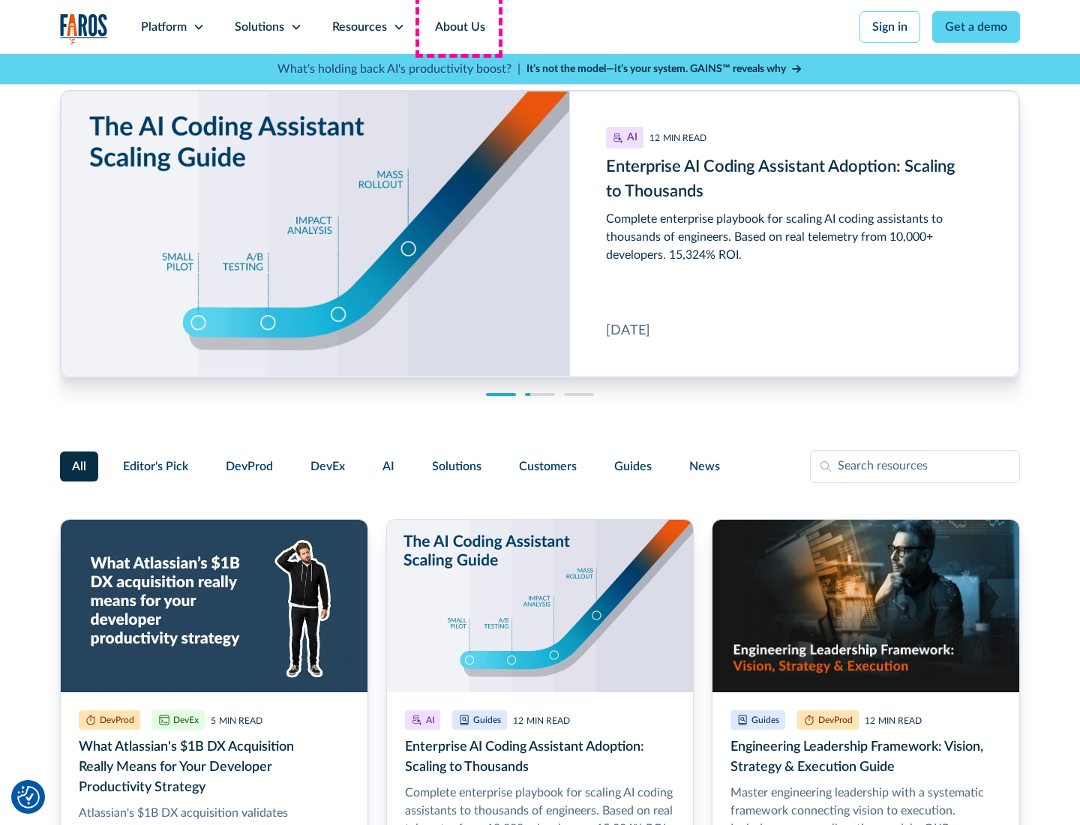
click at [458, 27] on link "About Us" at bounding box center [460, 27] width 80 height 54
